Goal: Transaction & Acquisition: Download file/media

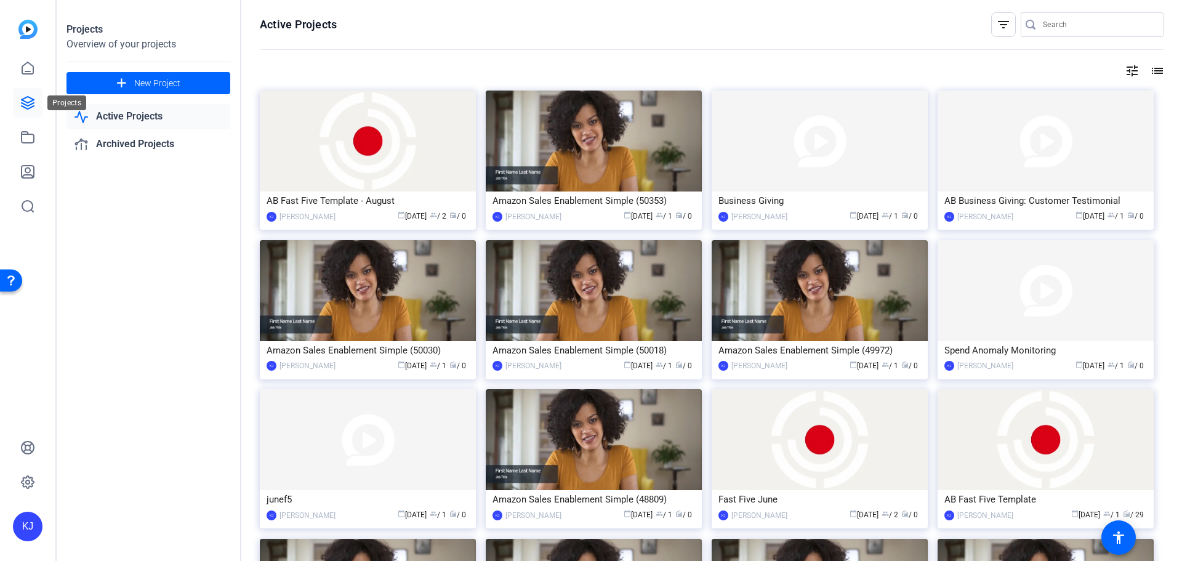
click at [26, 103] on icon at bounding box center [28, 103] width 12 height 12
click at [30, 103] on icon at bounding box center [27, 102] width 15 height 15
click at [28, 96] on icon at bounding box center [27, 102] width 15 height 15
click at [30, 141] on icon at bounding box center [27, 137] width 15 height 15
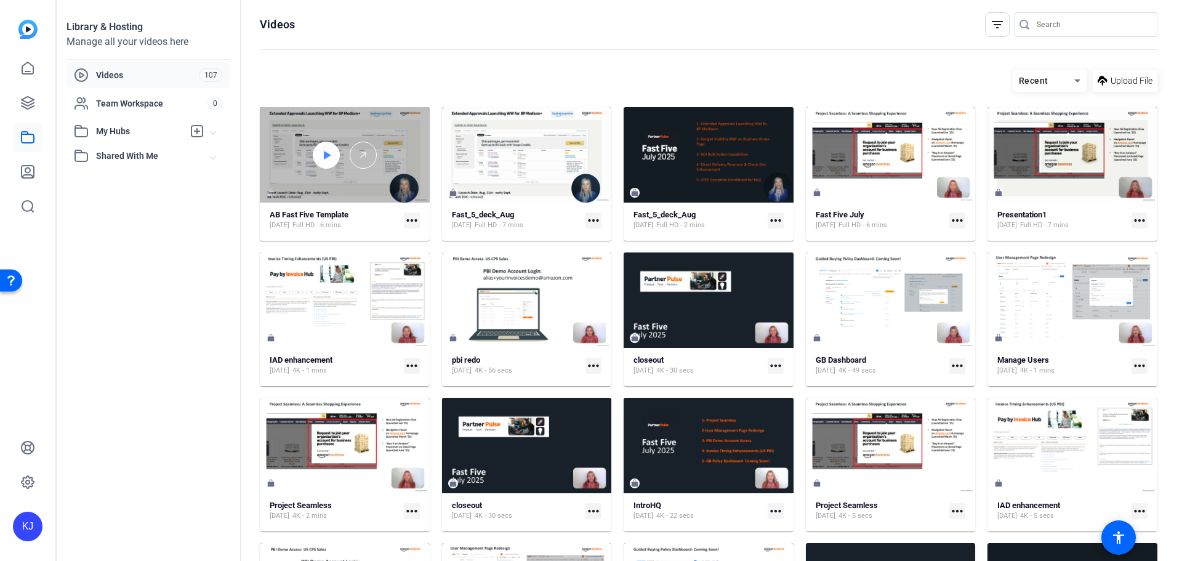
click at [330, 161] on icon at bounding box center [326, 155] width 10 height 15
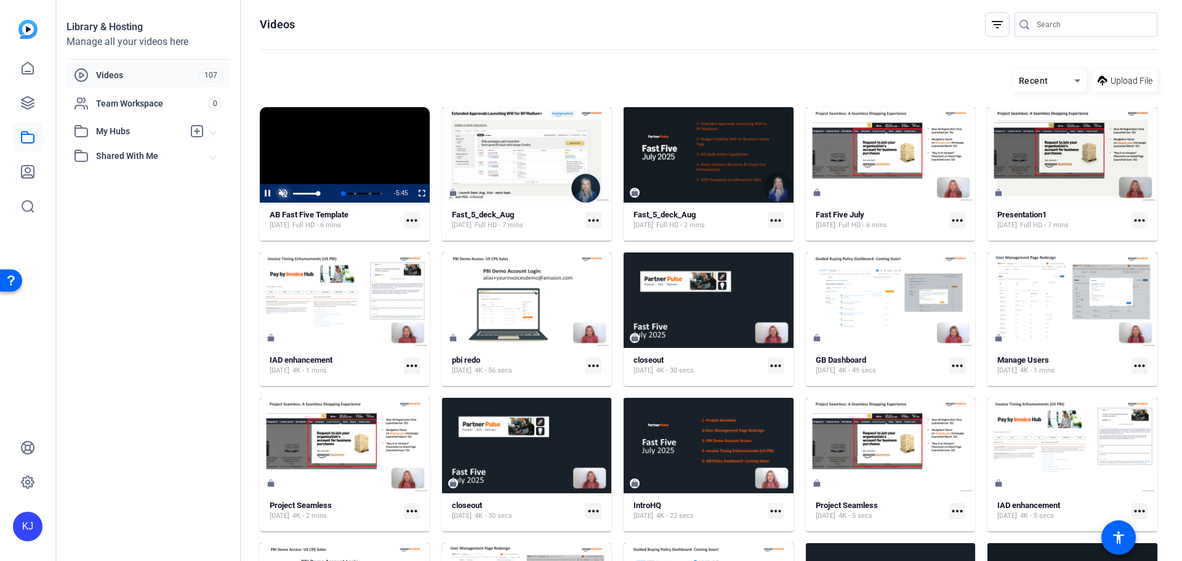
click at [276, 193] on span "Video Player" at bounding box center [282, 193] width 15 height 0
drag, startPoint x: 420, startPoint y: 192, endPoint x: 420, endPoint y: 267, distance: 74.5
click at [414, 192] on span "Video Player" at bounding box center [414, 193] width 0 height 18
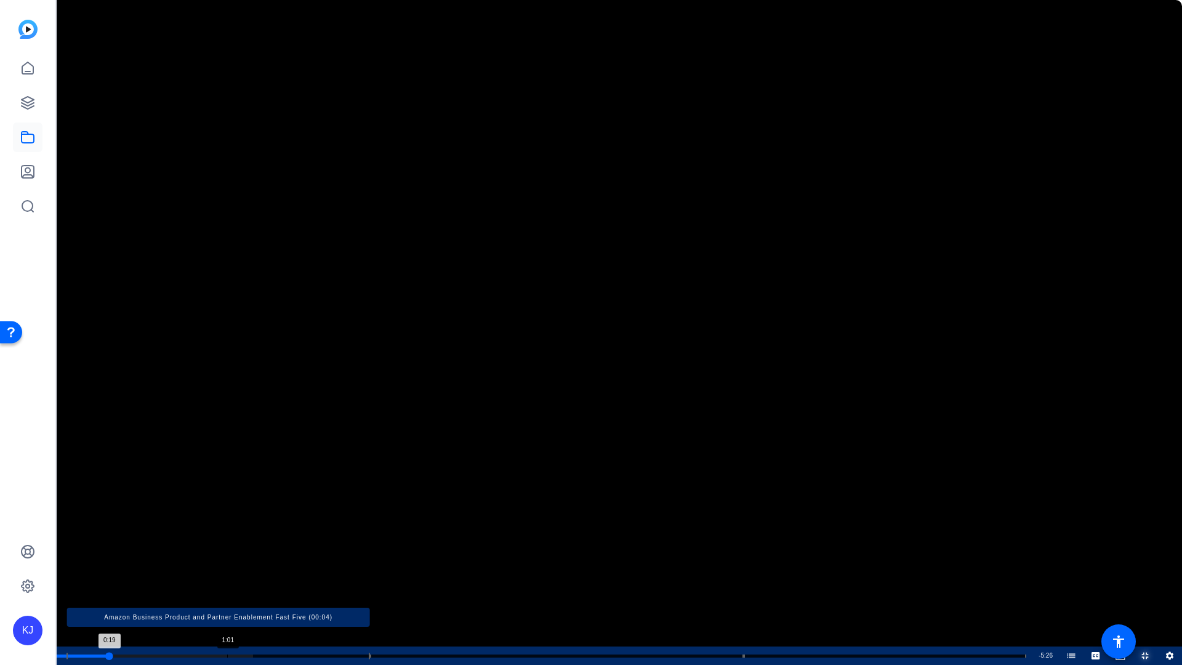
click at [227, 560] on div "Loaded : 20.35% 1:01 0:19 Amazon Business Product and Partner Enablement Fast F…" at bounding box center [540, 655] width 971 height 3
click at [284, 560] on div "Loaded : 23.13% 1:21 1:21 Amazon Business Product and Partner Enablement Fast F…" at bounding box center [540, 655] width 971 height 3
click at [311, 560] on div "Loaded : 31.92% 1:29 1:24 Amazon Business Product and Partner Enablement Fast F…" at bounding box center [540, 655] width 971 height 3
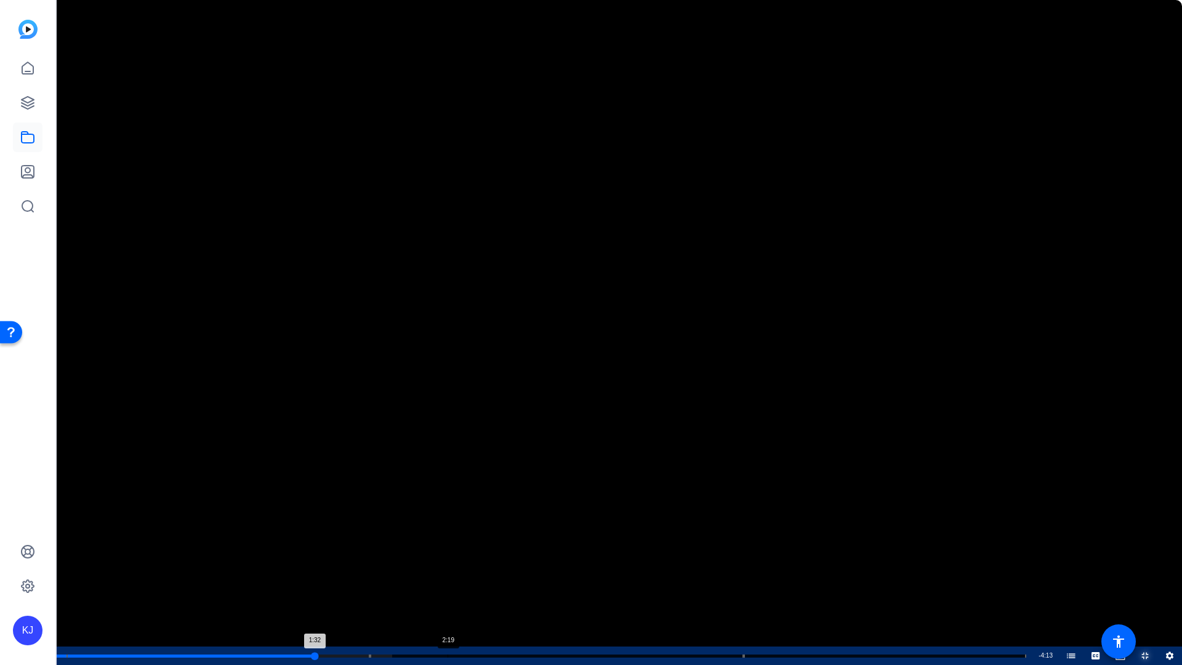
click at [448, 560] on div "Loaded : 34.70% 2:19 1:32 Amazon Business Product and Partner Enablement Fast F…" at bounding box center [540, 655] width 983 height 18
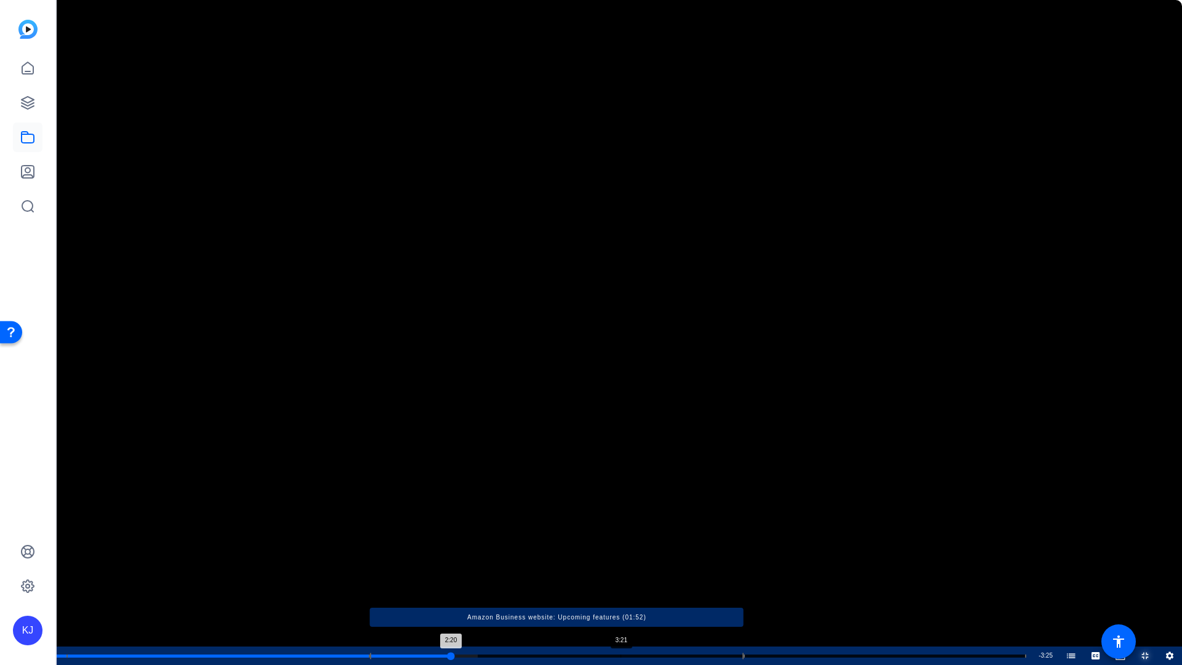
click at [620, 560] on div "Loaded : 43.50% 3:21 2:20 Amazon Business Product and Partner Enablement Fast F…" at bounding box center [540, 655] width 971 height 3
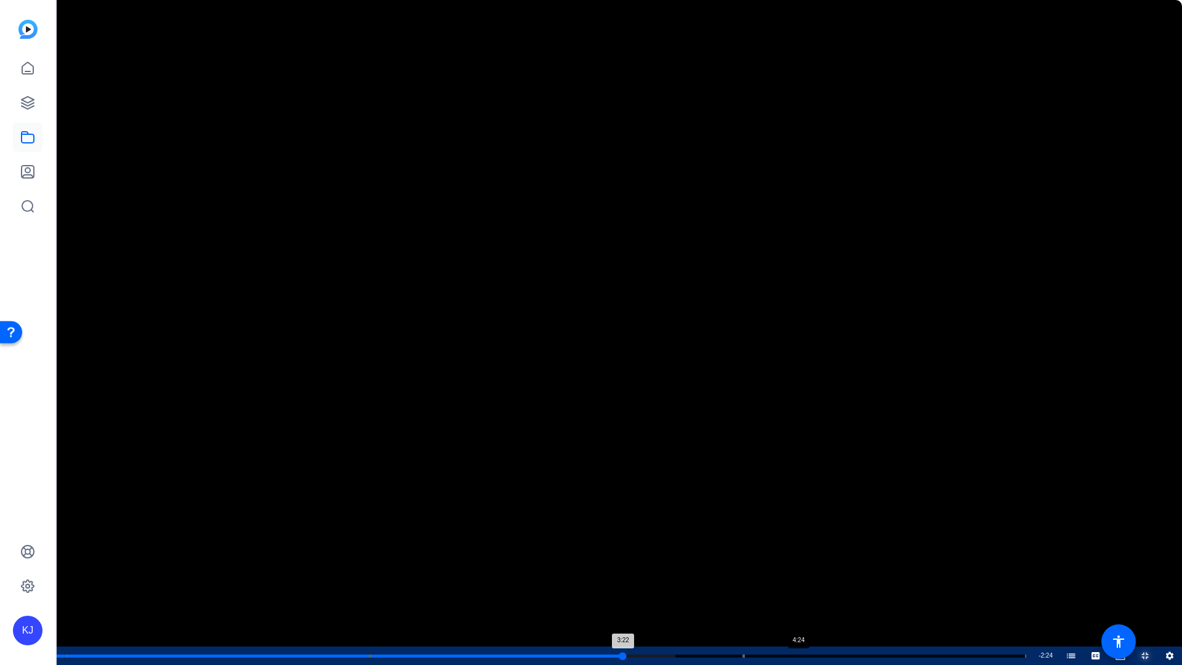
click at [798, 560] on div "Loaded : 63.86% 4:24 3:22 Amazon Business Product and Partner Enablement Fast F…" at bounding box center [540, 655] width 983 height 18
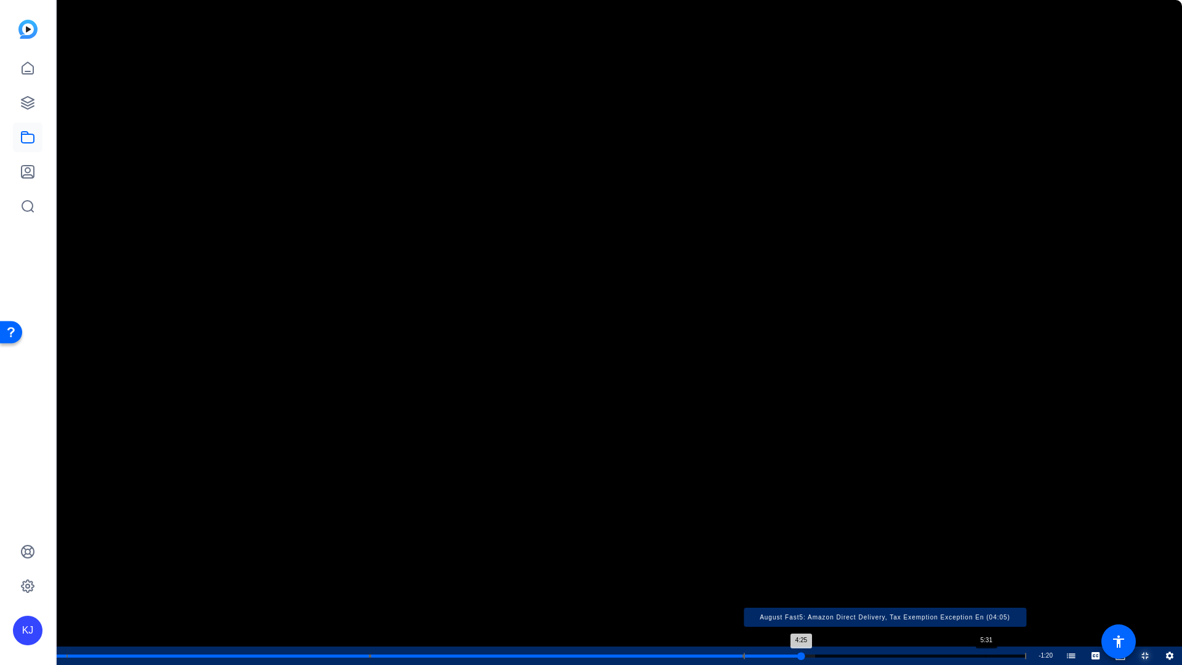
click at [986, 560] on div "Loaded : 78.21% 5:31 4:25 Amazon Business Product and Partner Enablement Fast F…" at bounding box center [540, 655] width 971 height 3
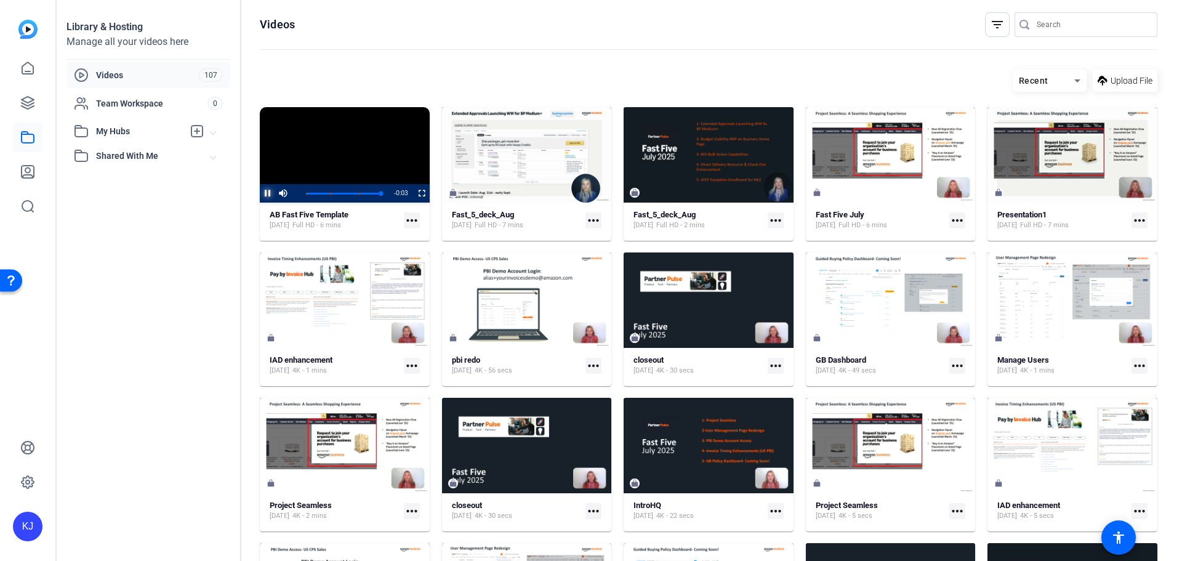
click at [260, 187] on span "Video Player" at bounding box center [260, 193] width 0 height 18
click at [413, 220] on mat-icon "more_horiz" at bounding box center [412, 220] width 16 height 16
click at [420, 251] on span "Download" at bounding box center [437, 253] width 51 height 15
click at [908, 33] on openreel-page-title "Videos filter_list" at bounding box center [709, 24] width 898 height 25
click at [931, 38] on openreel-divider-bar at bounding box center [709, 50] width 898 height 26
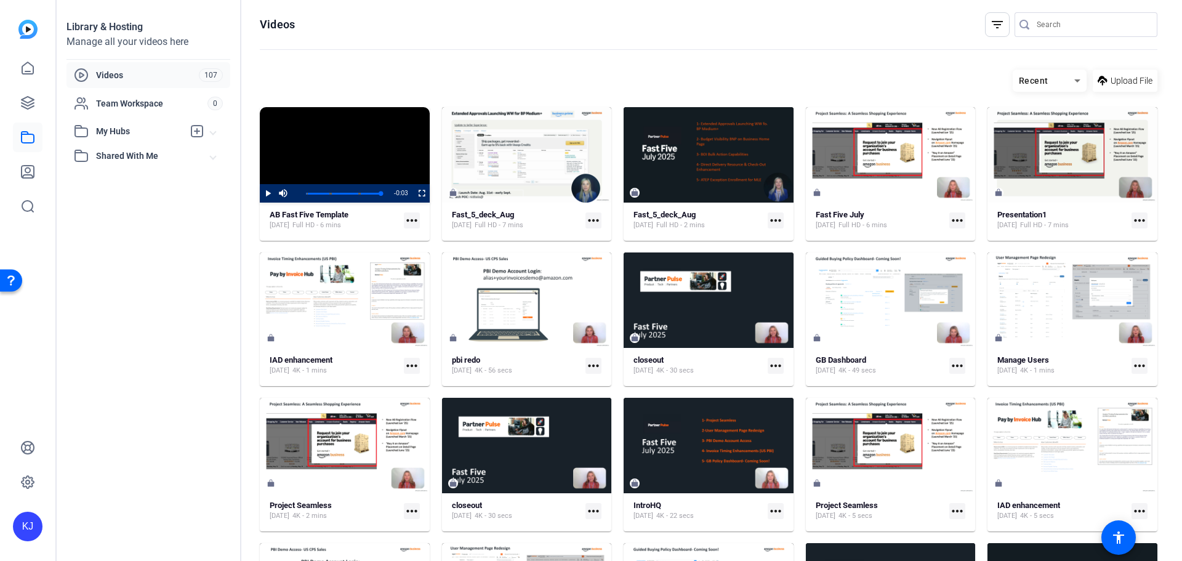
click at [625, 46] on openreel-divider-bar at bounding box center [709, 50] width 898 height 26
